Goal: Find specific page/section: Find specific page/section

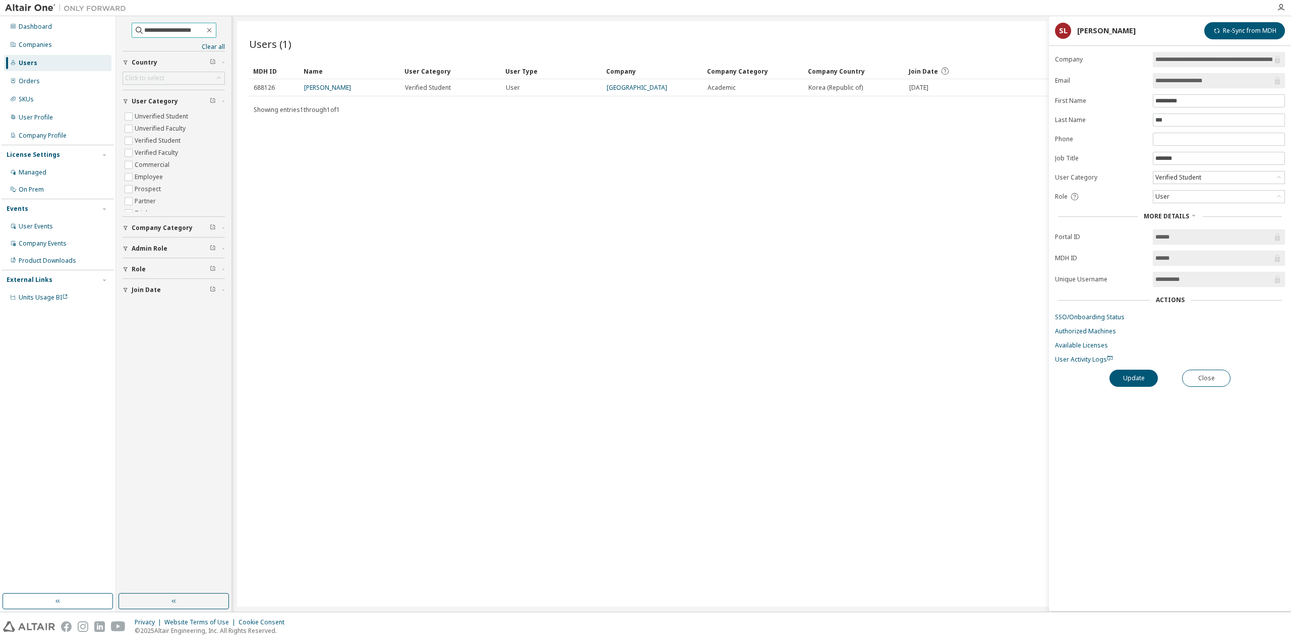
click at [187, 35] on input "**********" at bounding box center [174, 30] width 61 height 10
paste input "text"
type input "**********"
click at [312, 90] on link "준 남궁" at bounding box center [314, 87] width 20 height 9
